Goal: Task Accomplishment & Management: Use online tool/utility

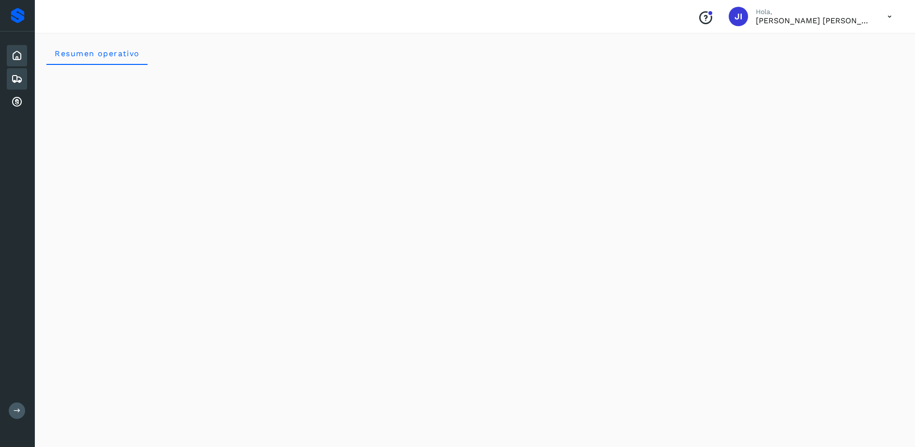
click at [22, 84] on icon at bounding box center [17, 79] width 12 height 12
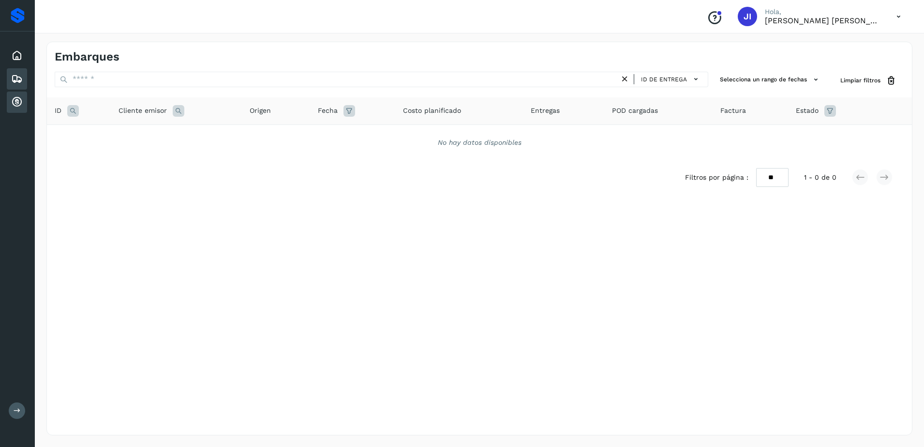
click at [10, 106] on div "Cuentas por cobrar" at bounding box center [17, 101] width 20 height 21
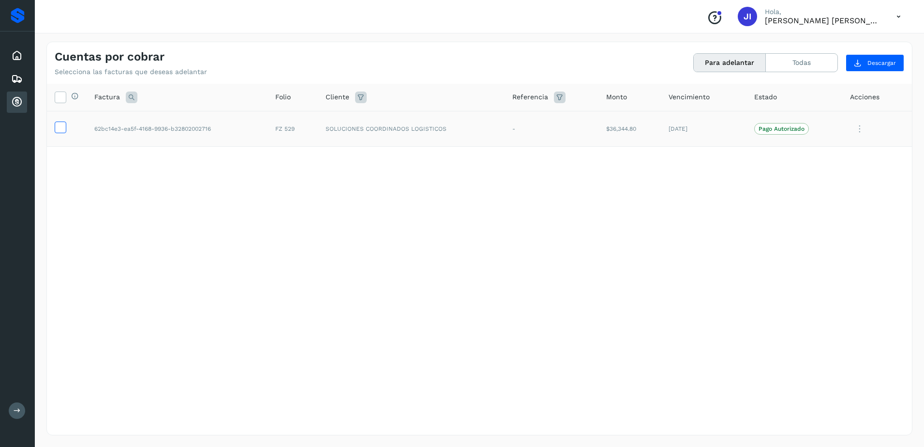
click at [60, 125] on icon at bounding box center [60, 126] width 10 height 10
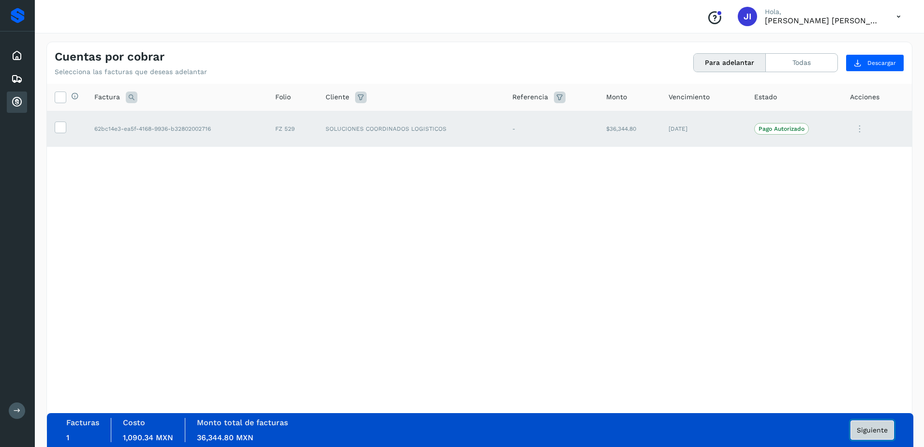
click at [875, 422] on button "Siguiente" at bounding box center [872, 429] width 44 height 19
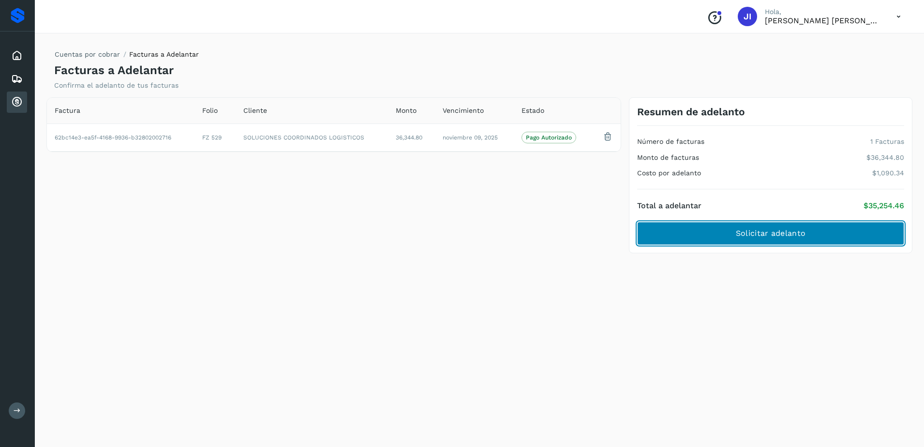
click at [789, 240] on button "Solicitar adelanto" at bounding box center [770, 233] width 267 height 23
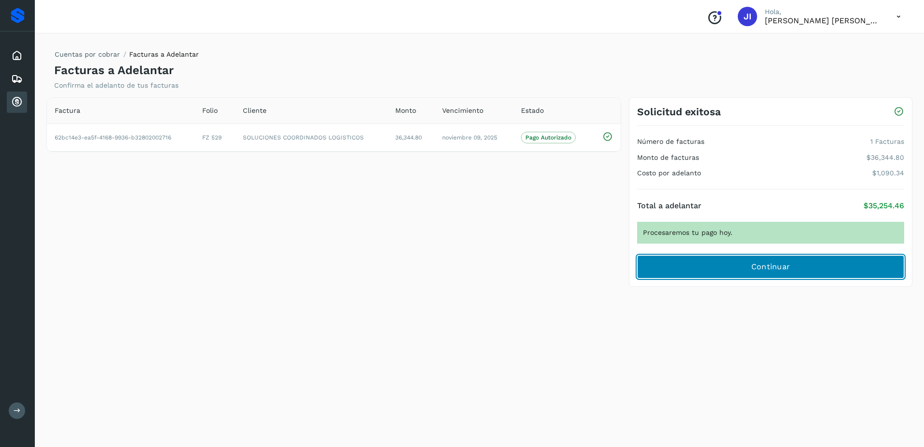
click at [764, 267] on span "Continuar" at bounding box center [770, 266] width 39 height 11
